Goal: Find specific page/section: Find specific page/section

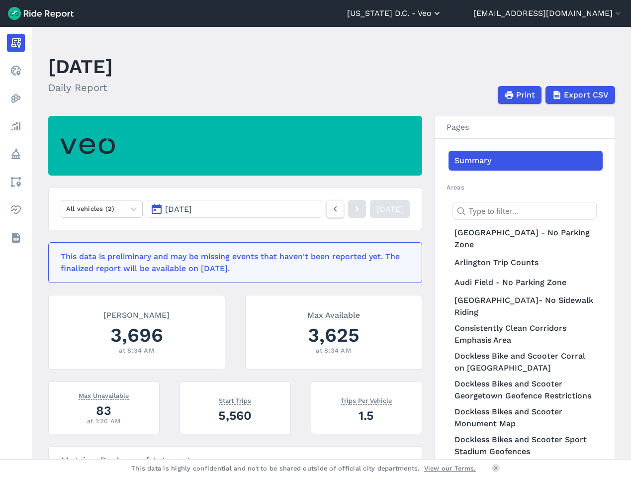
click at [442, 14] on button "[US_STATE] D.C. - Veo" at bounding box center [394, 13] width 95 height 12
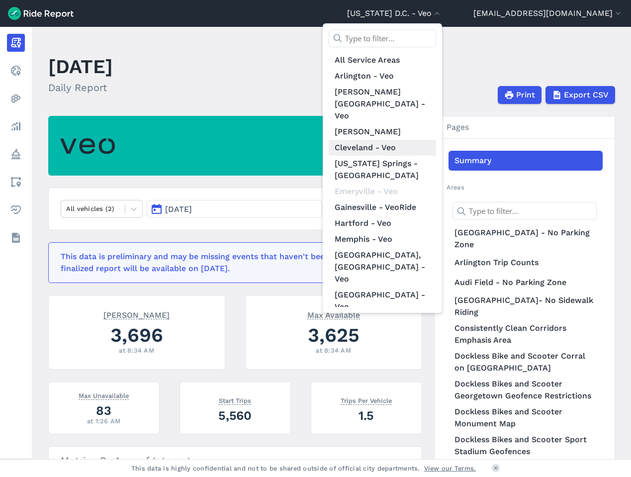
click at [423, 140] on link "Cleveland - Veo" at bounding box center [382, 148] width 107 height 16
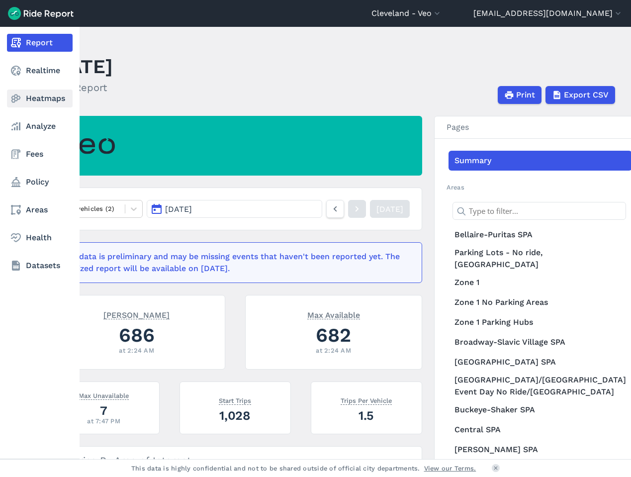
click at [47, 101] on link "Heatmaps" at bounding box center [40, 99] width 66 height 18
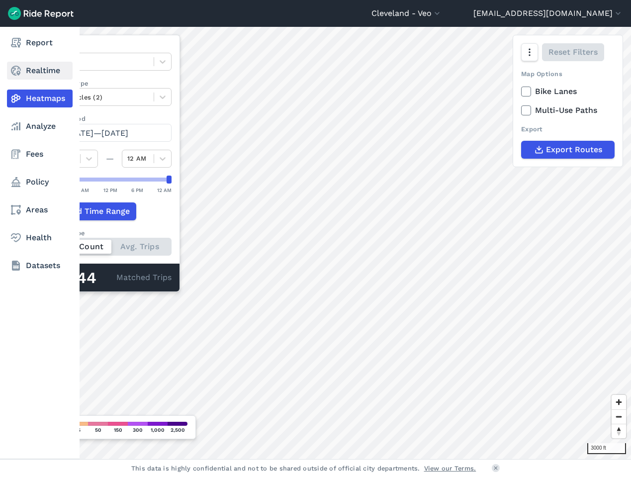
click at [30, 74] on link "Realtime" at bounding box center [40, 71] width 66 height 18
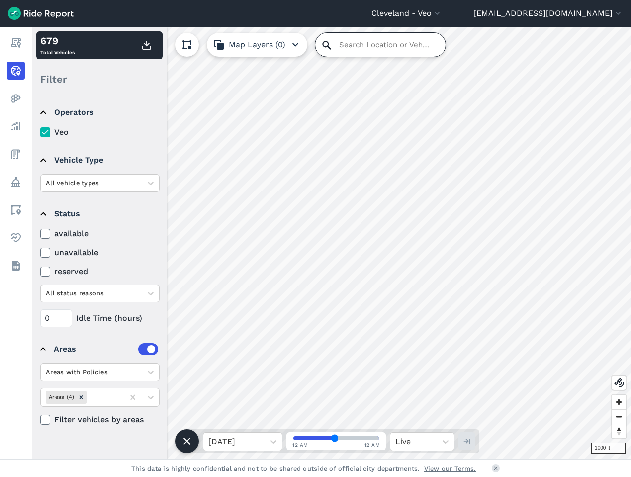
click at [361, 42] on input "Search Location or Vehicles" at bounding box center [380, 45] width 130 height 24
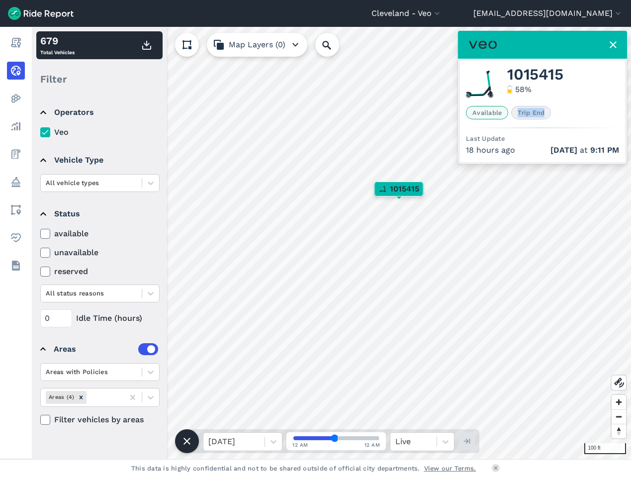
drag, startPoint x: 515, startPoint y: 114, endPoint x: 548, endPoint y: 116, distance: 32.9
click at [548, 116] on span "Trip End" at bounding box center [531, 112] width 40 height 13
drag, startPoint x: 473, startPoint y: 138, endPoint x: 522, endPoint y: 150, distance: 50.1
click at [522, 150] on div "1015415 58 % Available Trip End Last Update 18 hours ago Sep 28 at 9:11 PM" at bounding box center [542, 111] width 165 height 101
click at [513, 151] on div "18 hours ago Sep 28 at 9:11 PM" at bounding box center [542, 150] width 153 height 12
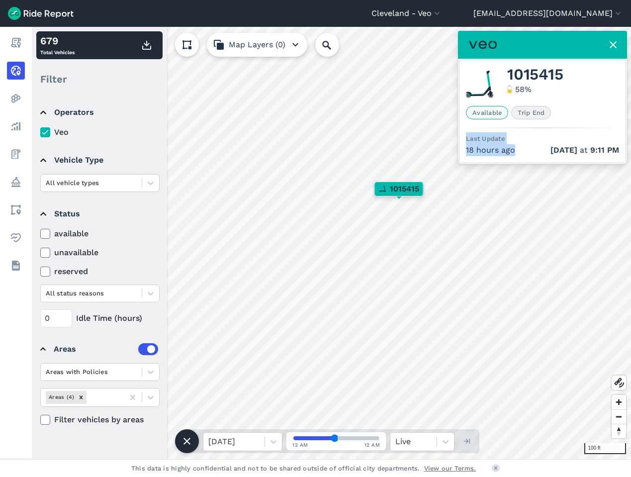
drag, startPoint x: 517, startPoint y: 151, endPoint x: 469, endPoint y: 131, distance: 51.1
click at [469, 131] on div "1015415 58 % Available Trip End Last Update 18 hours ago Sep 28 at 9:11 PM" at bounding box center [542, 111] width 165 height 101
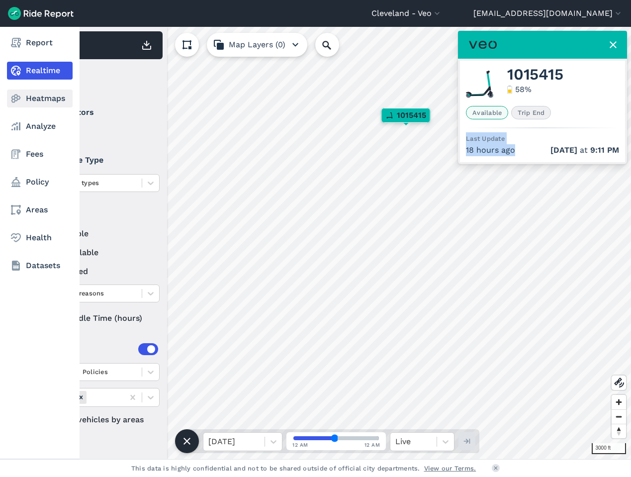
click at [43, 100] on link "Heatmaps" at bounding box center [40, 99] width 66 height 18
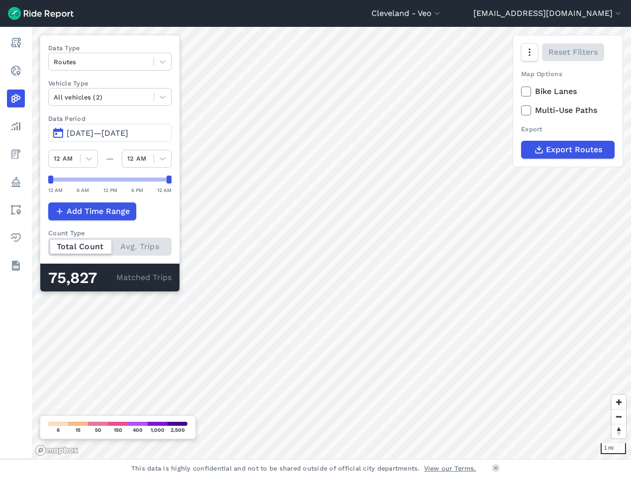
click at [96, 129] on span "Jun 28, 2025—Sep 26, 2025" at bounding box center [98, 132] width 62 height 9
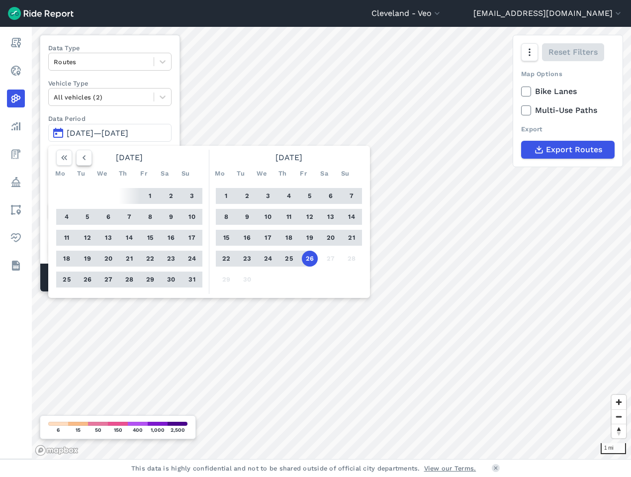
click at [85, 159] on use "button" at bounding box center [84, 157] width 3 height 5
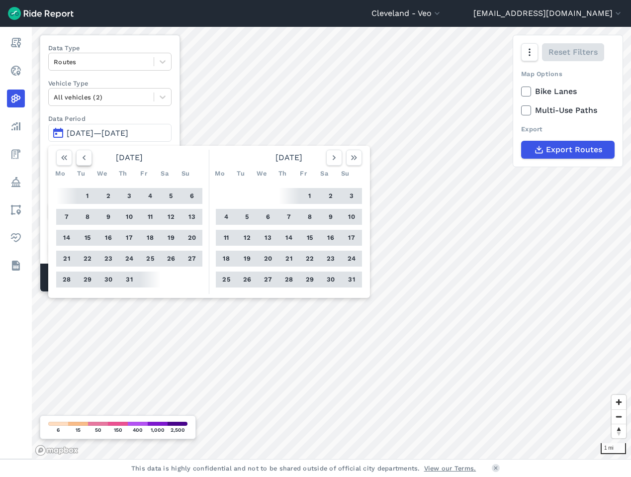
click at [86, 158] on icon "button" at bounding box center [84, 158] width 10 height 10
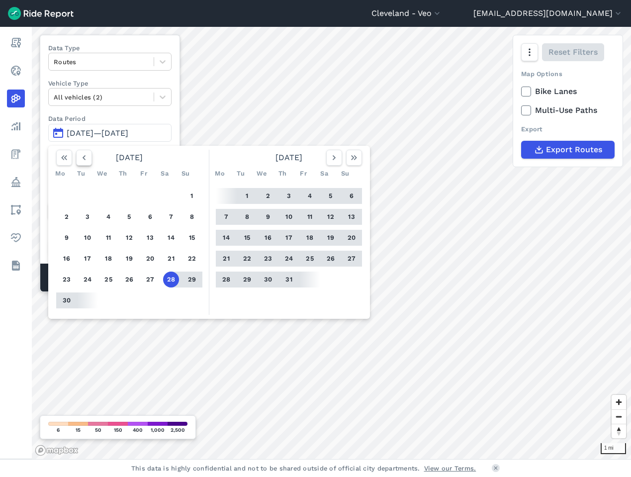
click at [86, 158] on icon "button" at bounding box center [84, 158] width 10 height 10
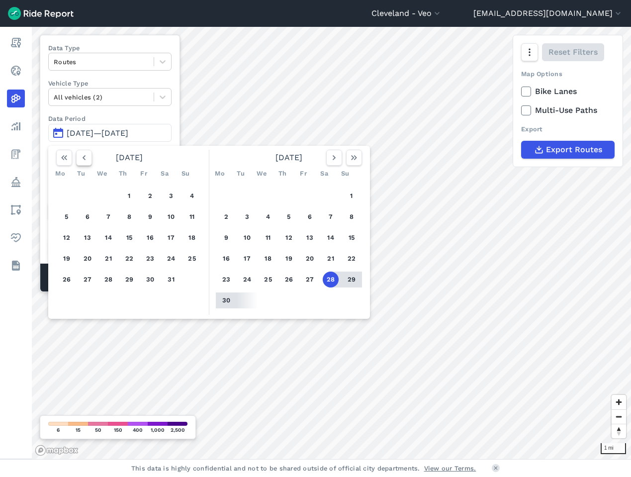
click at [86, 158] on icon "button" at bounding box center [84, 158] width 10 height 10
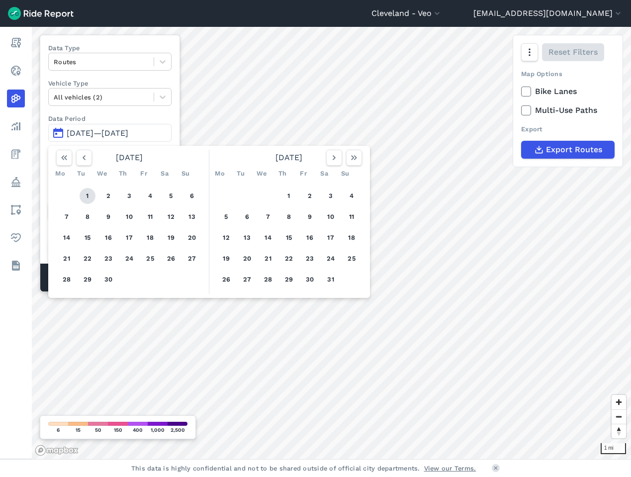
click at [90, 193] on button "1" at bounding box center [88, 196] width 16 height 16
click at [331, 161] on icon "button" at bounding box center [334, 158] width 10 height 10
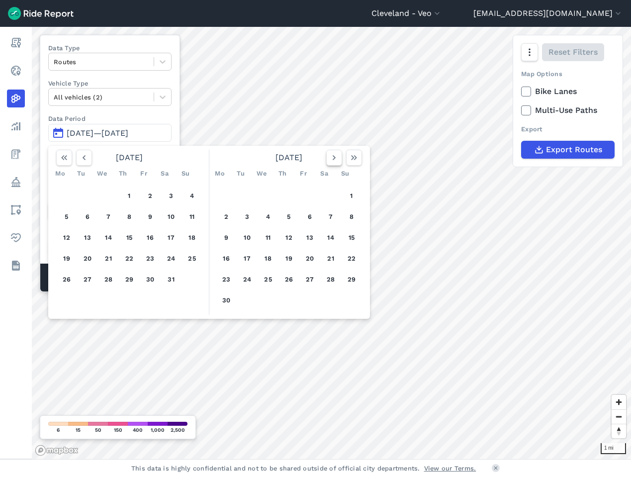
click at [329, 160] on icon "button" at bounding box center [334, 158] width 10 height 10
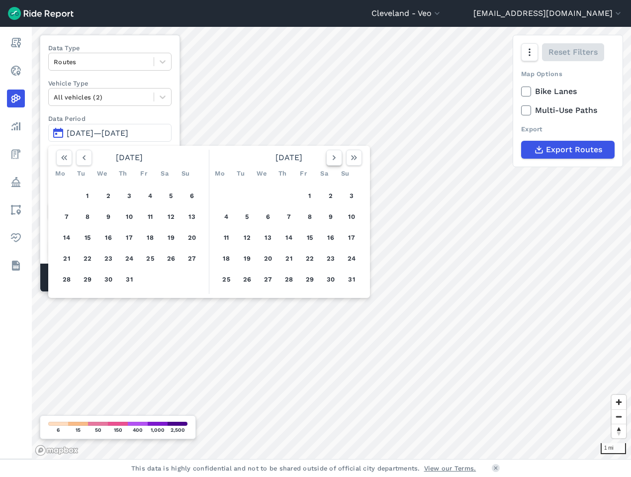
click at [329, 160] on button "button" at bounding box center [334, 158] width 16 height 16
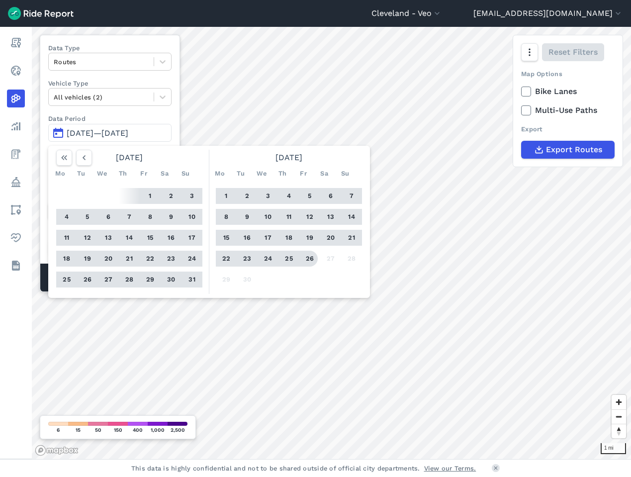
click at [306, 260] on button "26" at bounding box center [310, 259] width 16 height 16
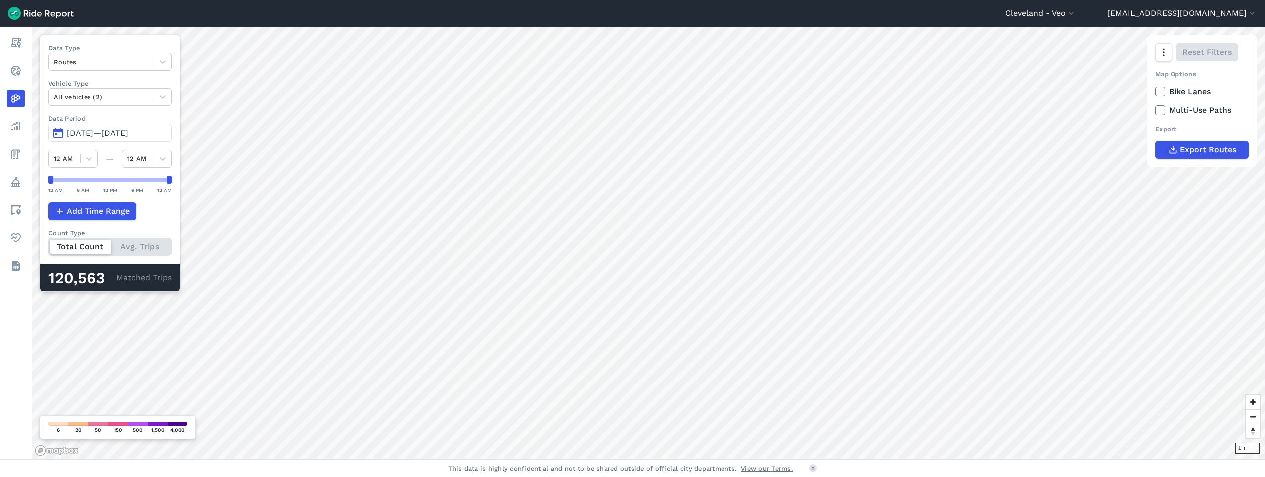
click at [86, 130] on span "Apr 1, 2025—Sep 26, 2025" at bounding box center [98, 132] width 62 height 9
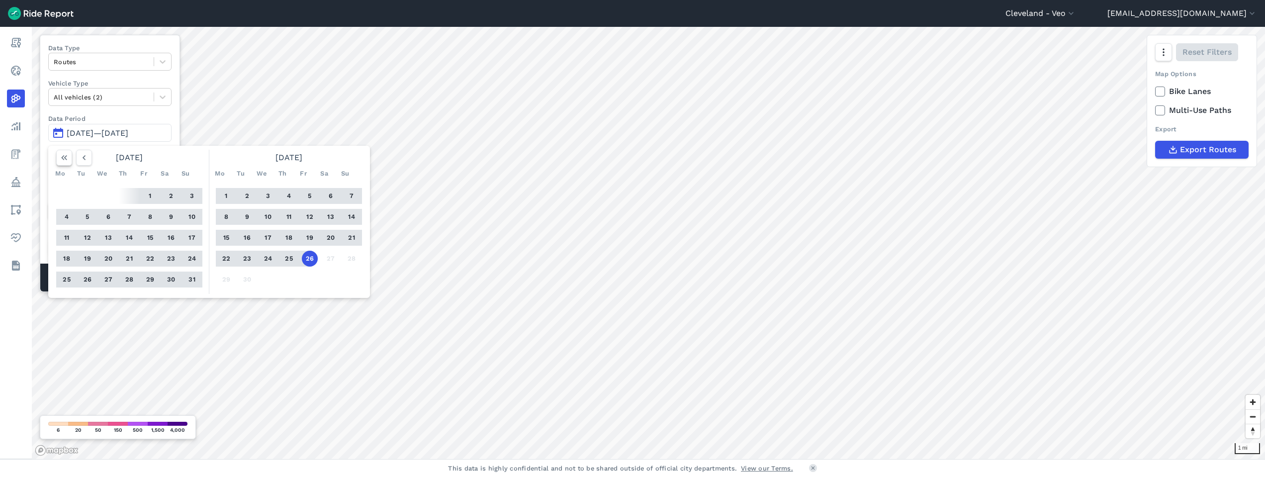
click at [65, 156] on use "button" at bounding box center [64, 157] width 6 height 5
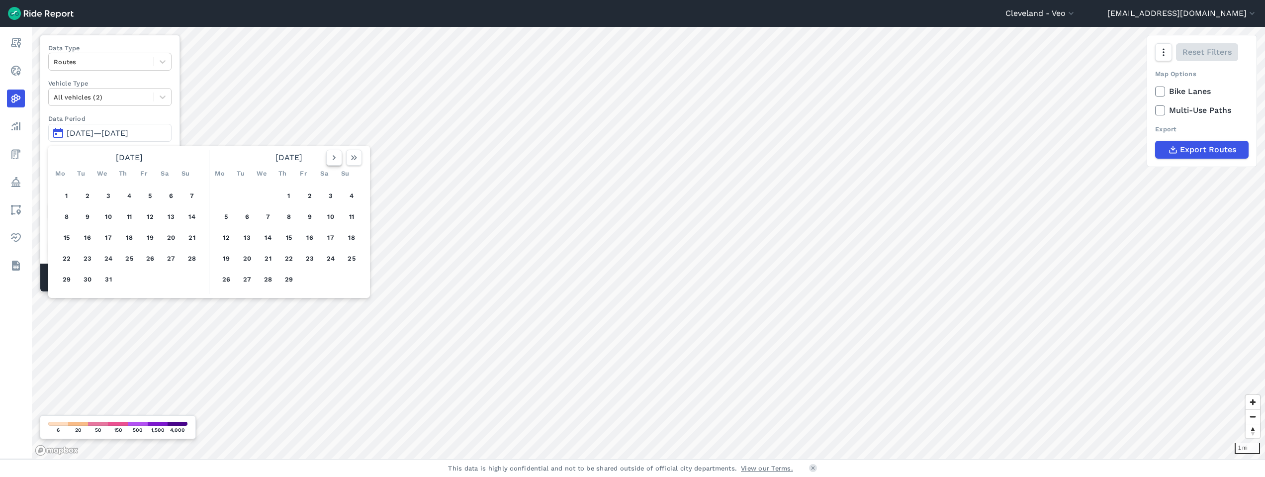
click at [335, 158] on icon "button" at bounding box center [334, 158] width 10 height 10
click at [223, 196] on button "1" at bounding box center [226, 196] width 16 height 16
click at [334, 159] on use "button" at bounding box center [334, 157] width 3 height 5
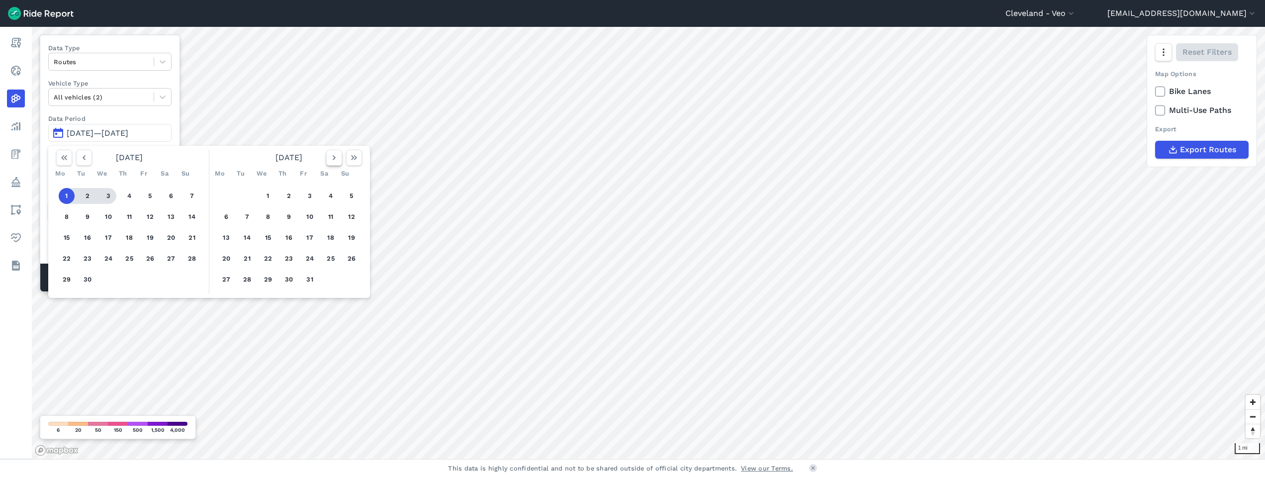
click at [334, 159] on use "button" at bounding box center [334, 157] width 3 height 5
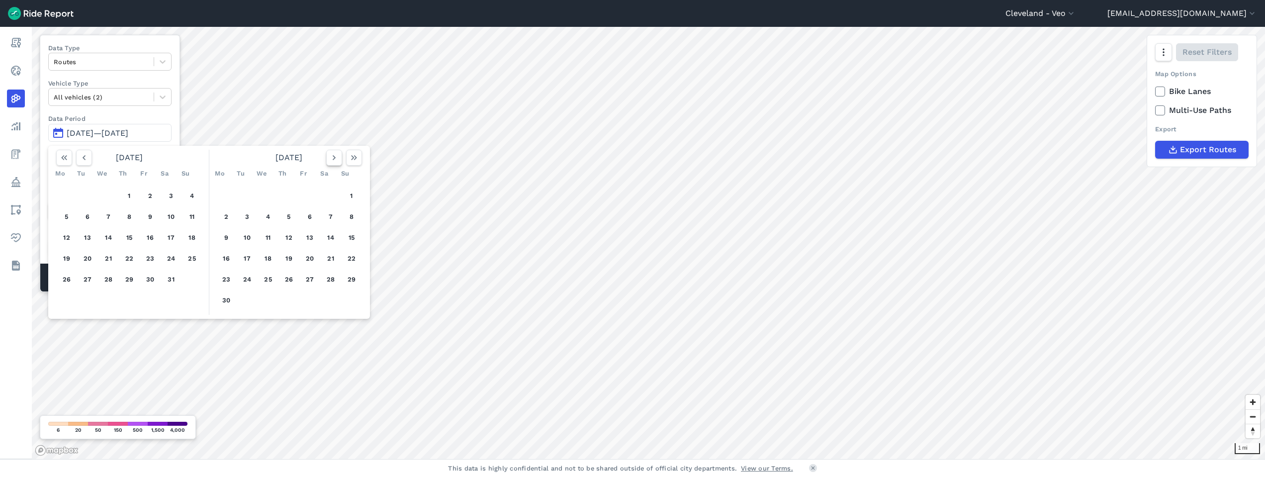
click at [335, 159] on icon "button" at bounding box center [334, 158] width 10 height 10
click at [88, 157] on icon "button" at bounding box center [84, 158] width 10 height 10
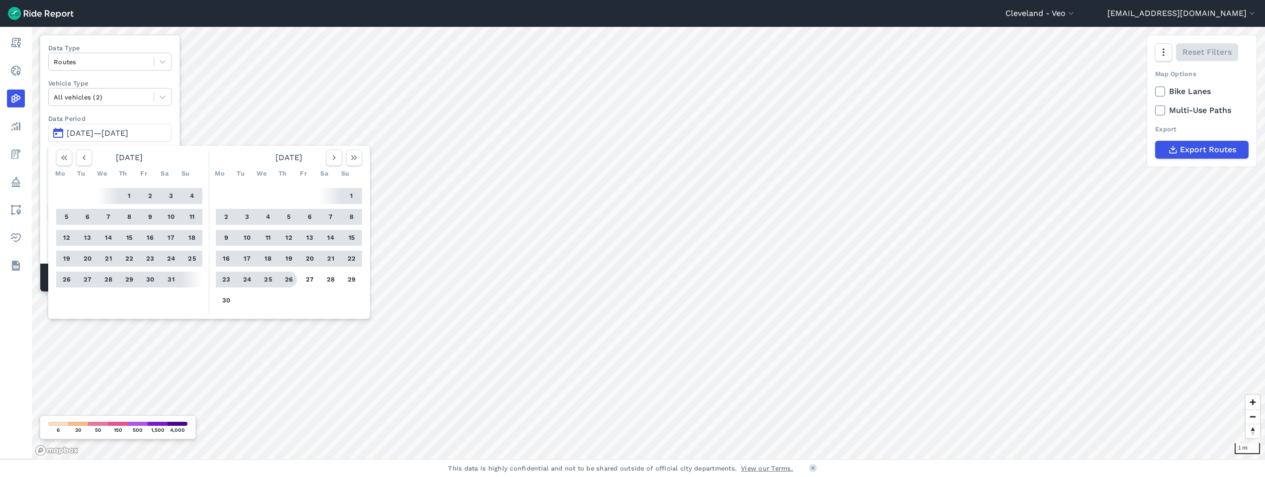
click at [293, 278] on button "26" at bounding box center [289, 280] width 16 height 16
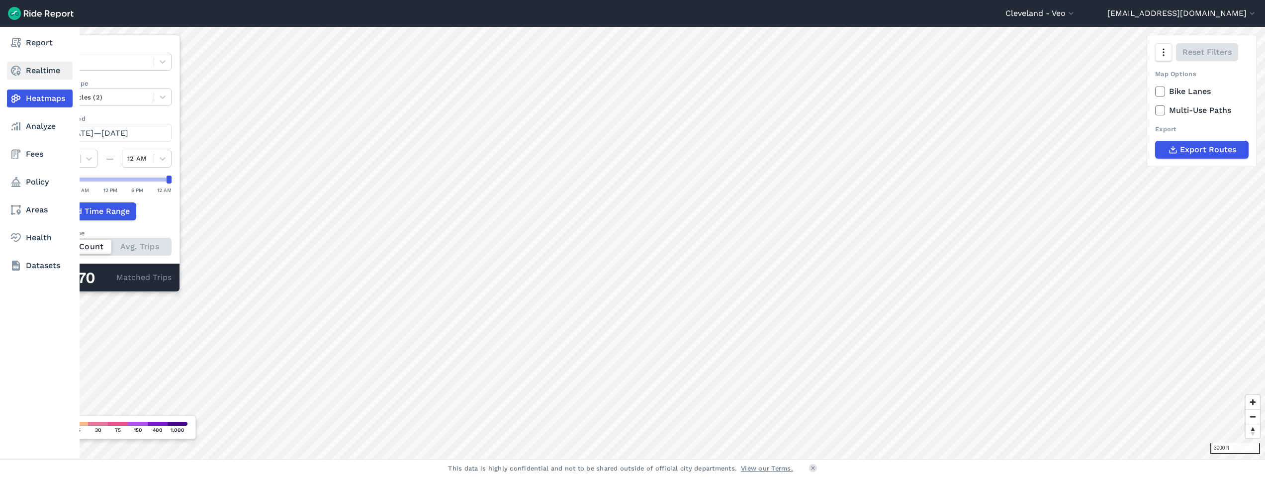
click at [29, 73] on link "Realtime" at bounding box center [40, 71] width 66 height 18
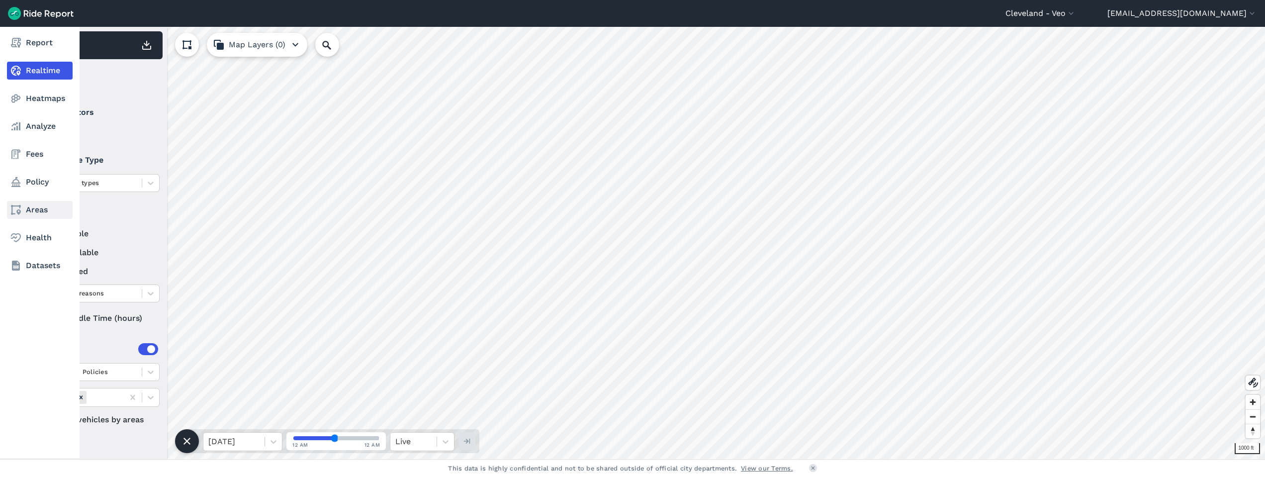
click at [43, 208] on link "Areas" at bounding box center [40, 210] width 66 height 18
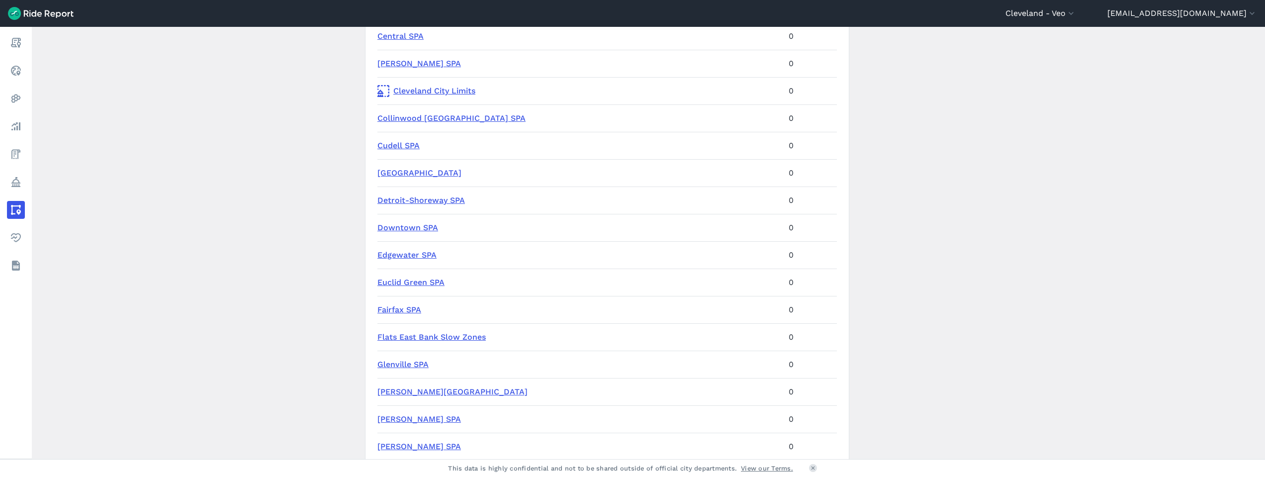
scroll to position [420, 0]
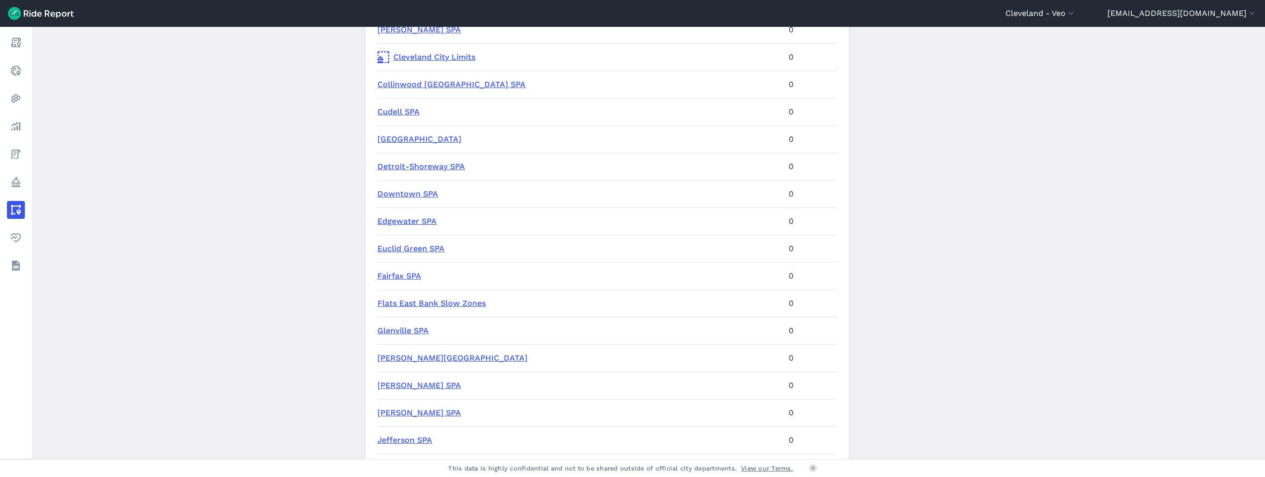
click at [471, 355] on link "Goodrich-Kirtland Park SPA" at bounding box center [452, 357] width 150 height 9
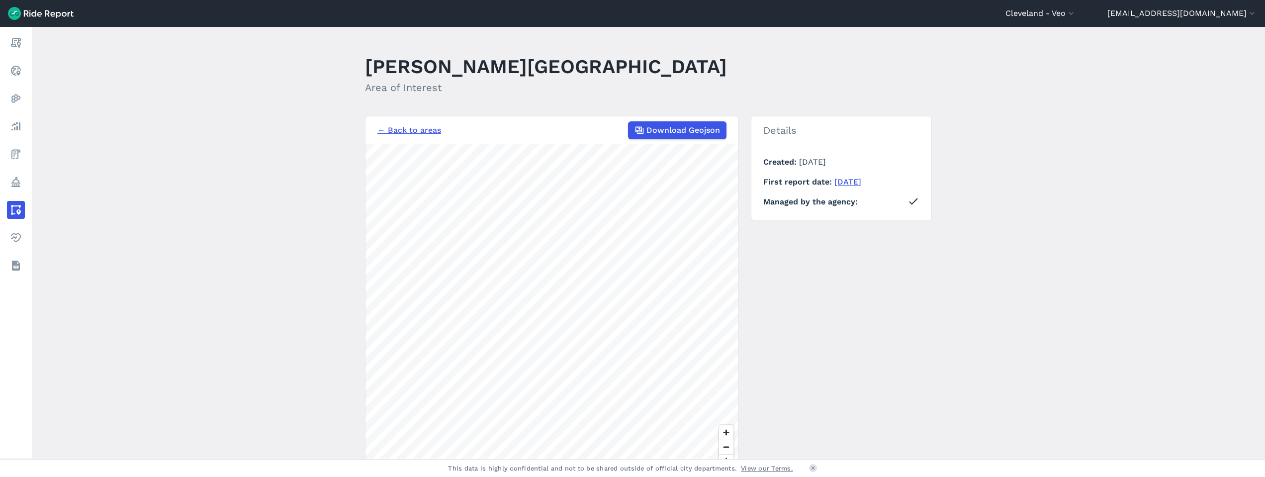
scroll to position [2, 0]
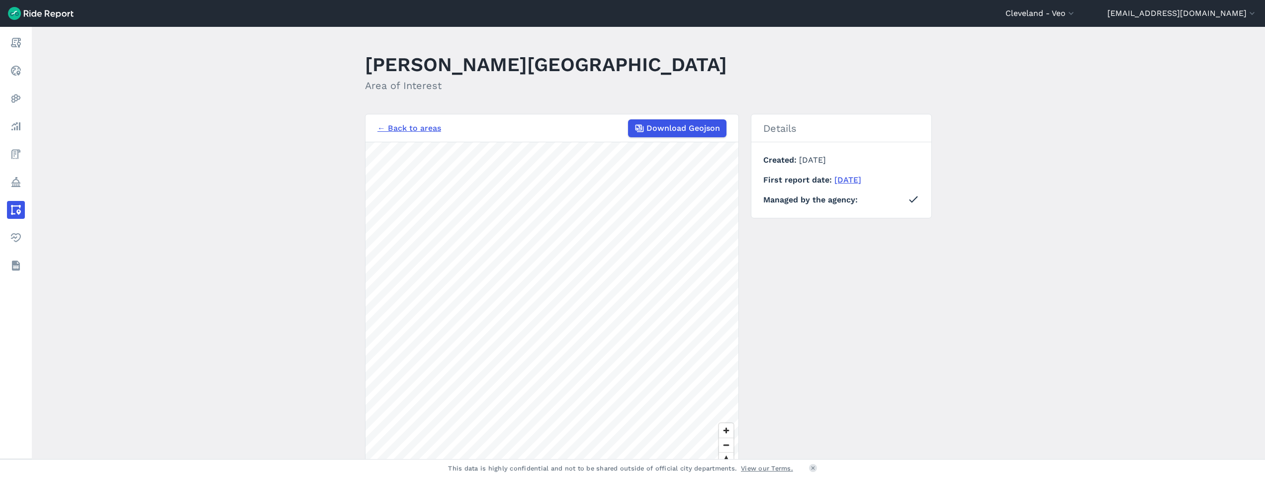
click at [398, 125] on link "← Back to areas" at bounding box center [409, 128] width 64 height 12
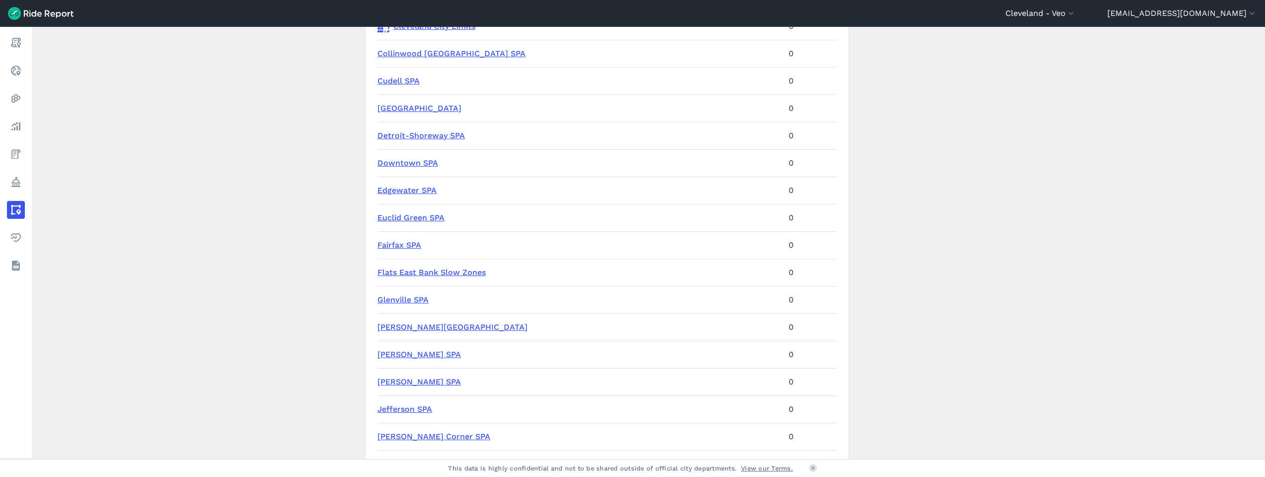
scroll to position [881, 0]
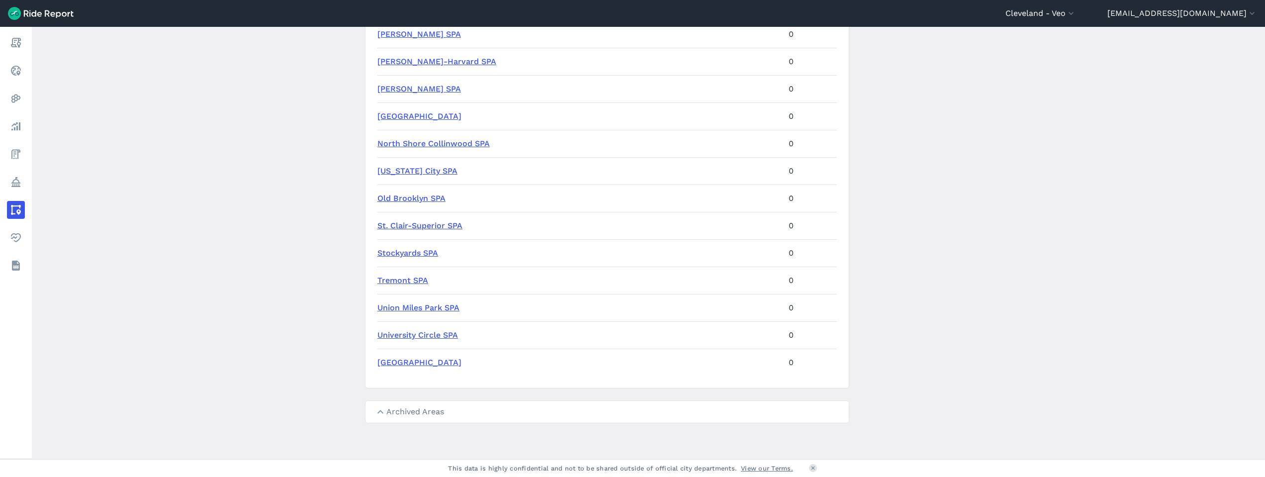
click at [420, 410] on summary "Archived Areas" at bounding box center [606, 412] width 483 height 22
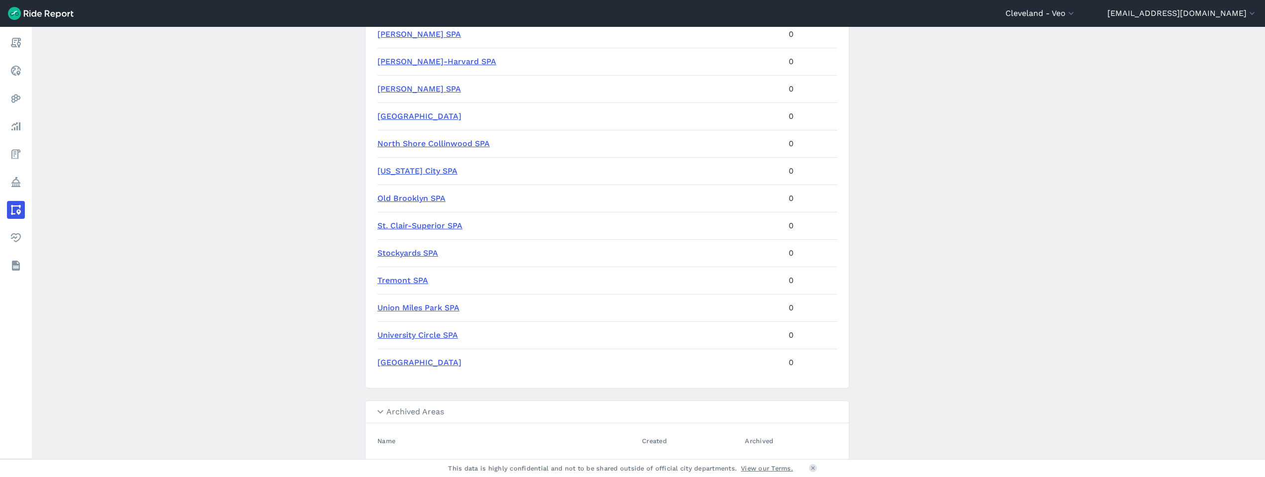
scroll to position [948, 0]
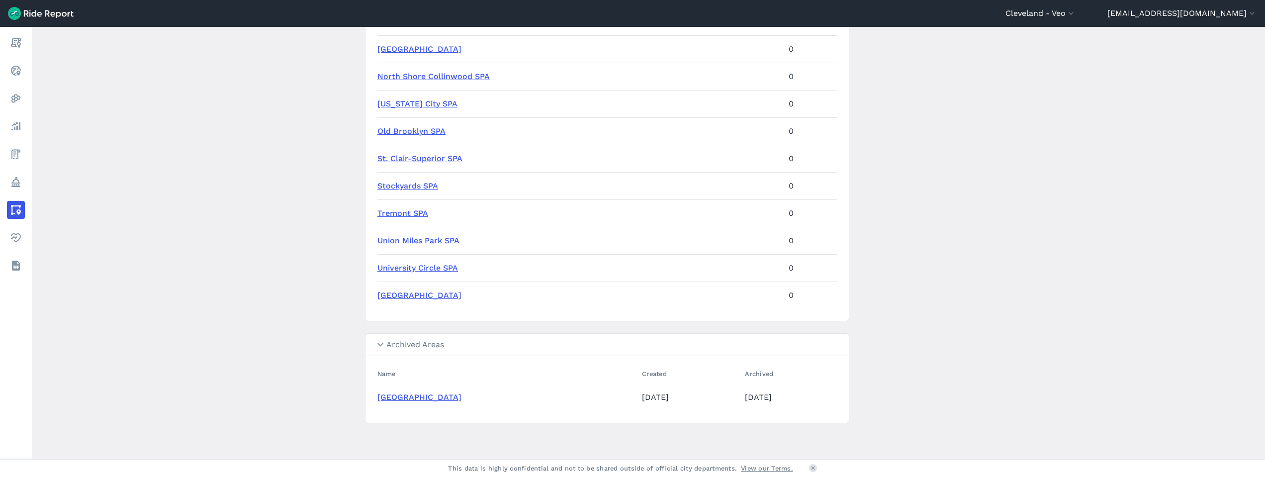
click at [409, 347] on summary "Archived Areas" at bounding box center [606, 345] width 483 height 22
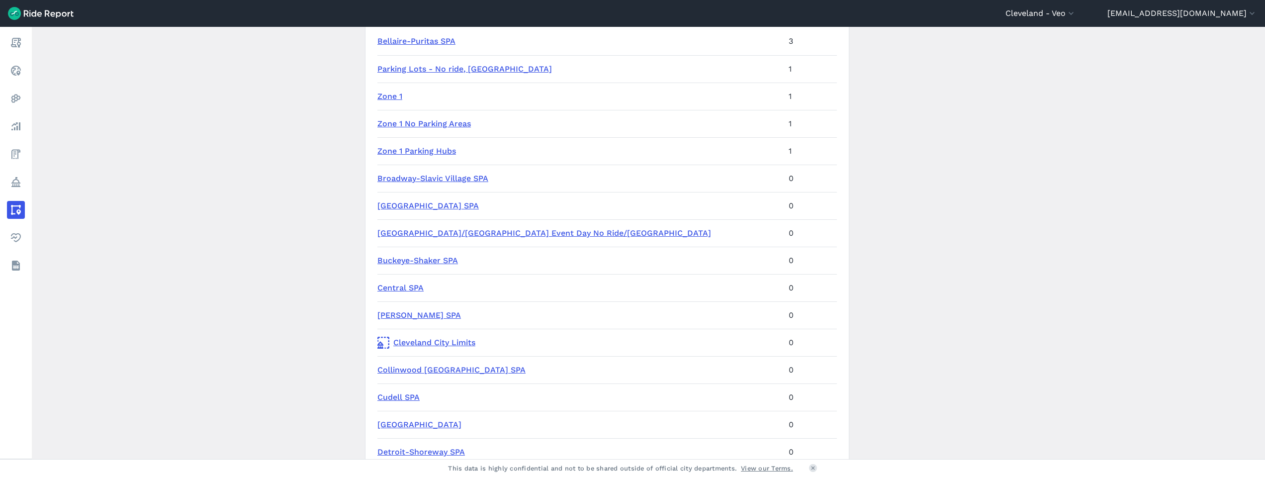
scroll to position [170, 0]
